Goal: Task Accomplishment & Management: Manage account settings

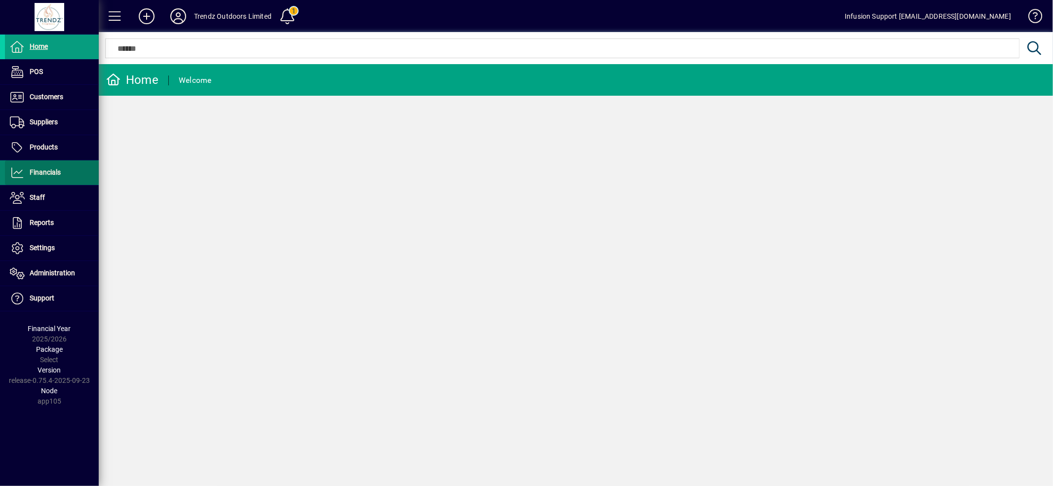
click at [40, 165] on span at bounding box center [52, 173] width 94 height 24
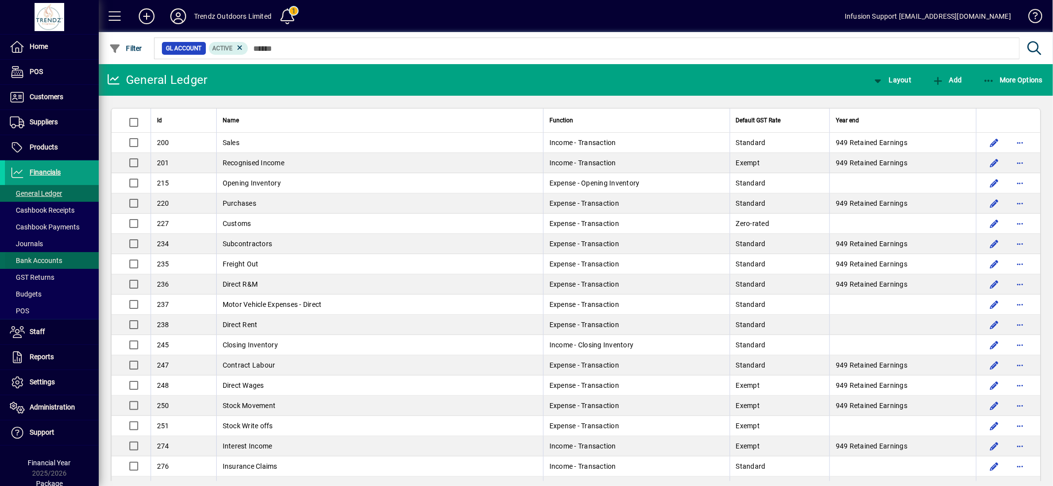
click at [47, 258] on span "Bank Accounts" at bounding box center [36, 261] width 52 height 8
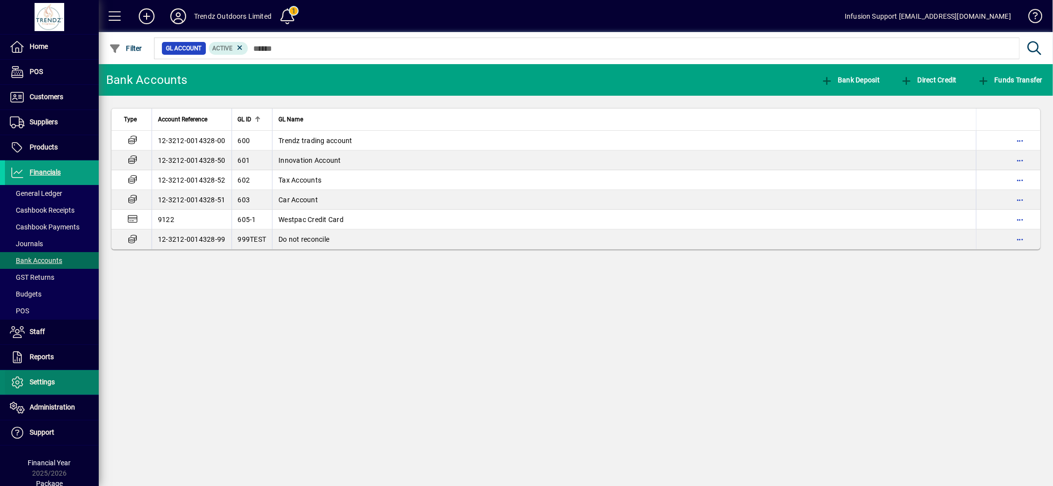
click at [48, 385] on span "Settings" at bounding box center [42, 382] width 25 height 8
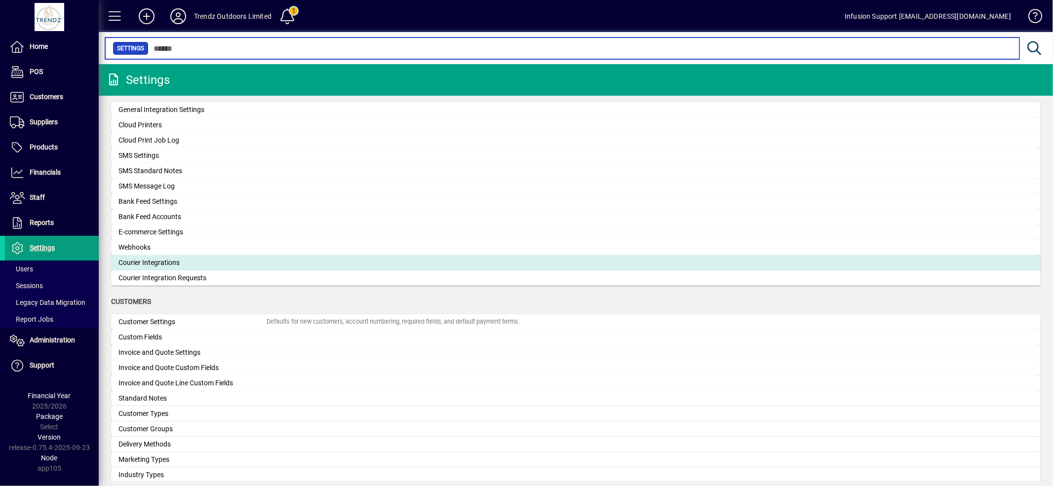
scroll to position [384, 0]
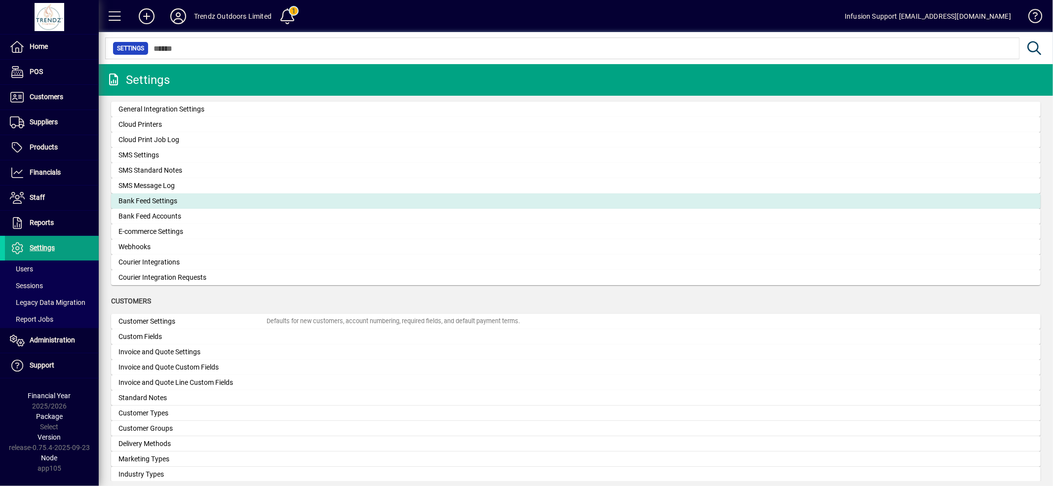
click at [170, 202] on div "Bank Feed Settings" at bounding box center [192, 201] width 148 height 10
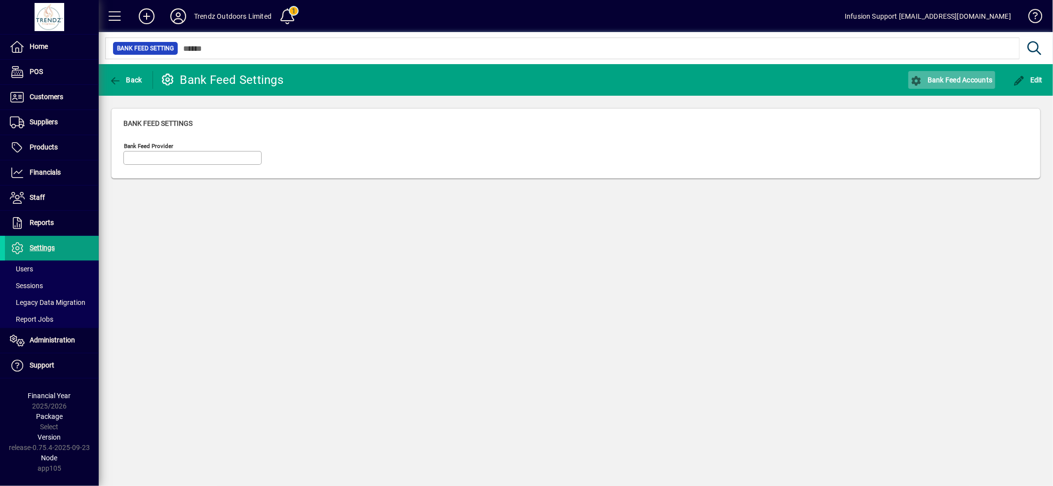
click at [921, 76] on icon "button" at bounding box center [917, 81] width 12 height 10
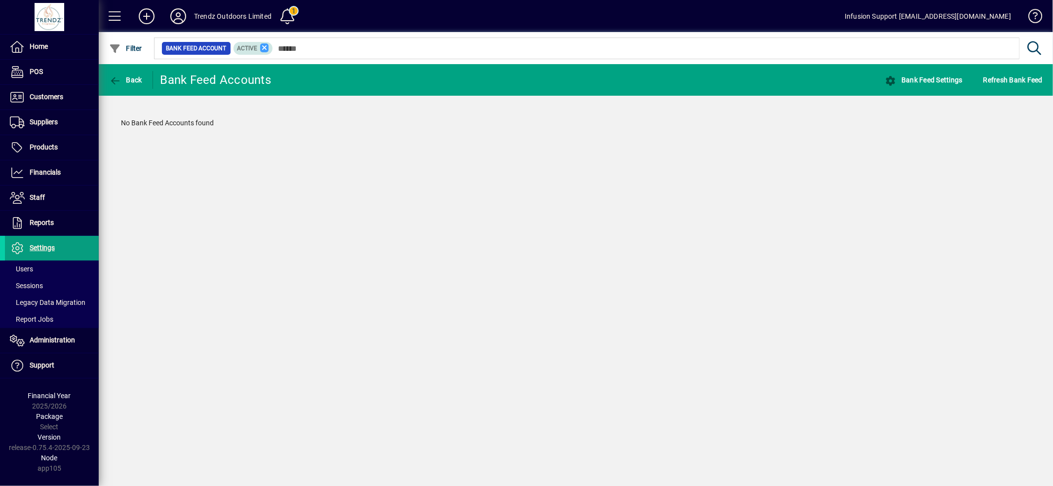
click at [262, 50] on icon at bounding box center [264, 47] width 9 height 9
